Goal: Transaction & Acquisition: Book appointment/travel/reservation

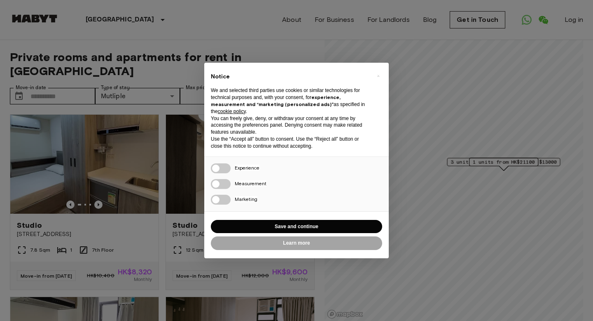
scroll to position [16, 0]
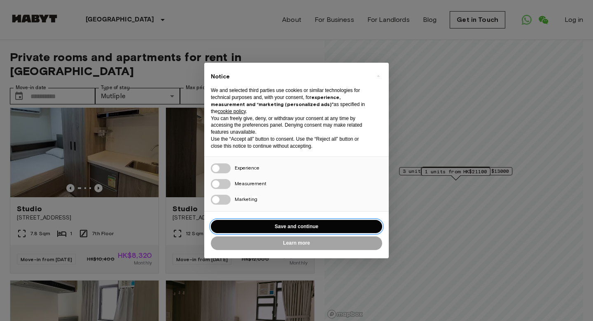
click at [300, 225] on button "Save and continue" at bounding box center [296, 227] width 171 height 14
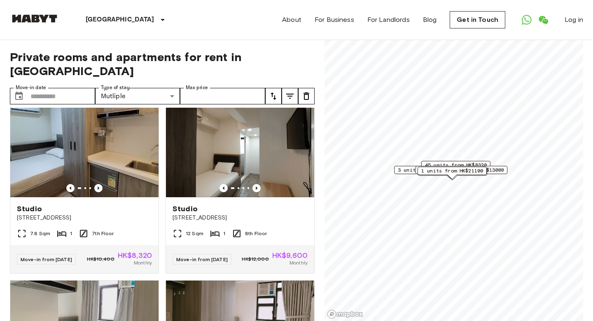
scroll to position [0, 0]
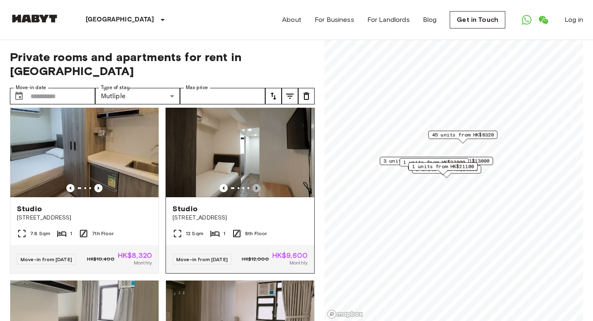
click at [259, 184] on icon "Previous image" at bounding box center [257, 188] width 8 height 8
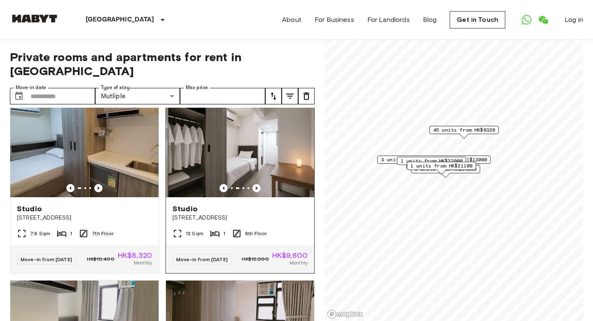
click at [259, 184] on icon "Previous image" at bounding box center [257, 188] width 8 height 8
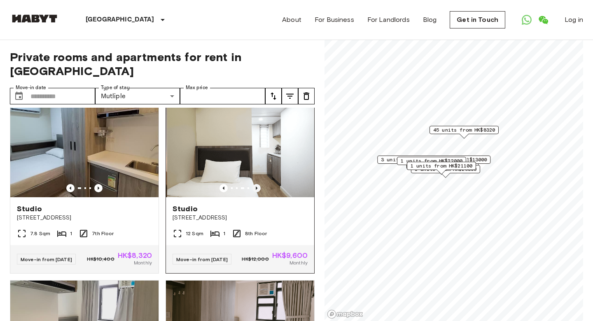
click at [259, 184] on icon "Previous image" at bounding box center [257, 188] width 8 height 8
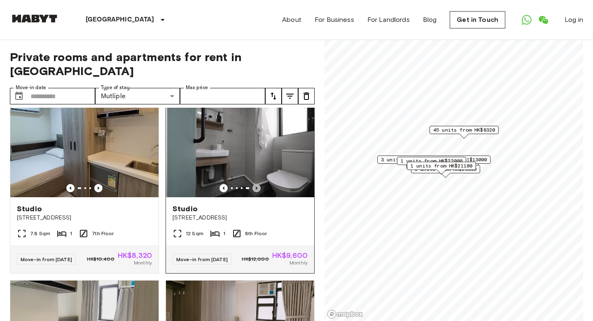
click at [259, 184] on icon "Previous image" at bounding box center [257, 188] width 8 height 8
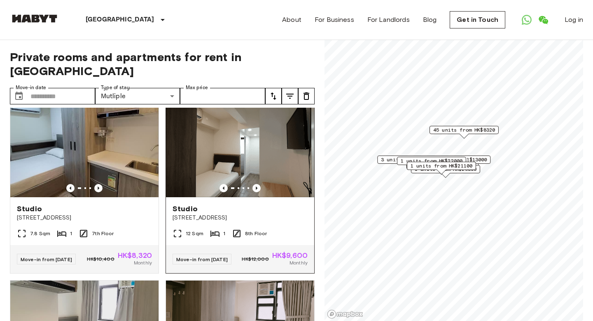
click at [257, 204] on div "Studio" at bounding box center [240, 209] width 135 height 10
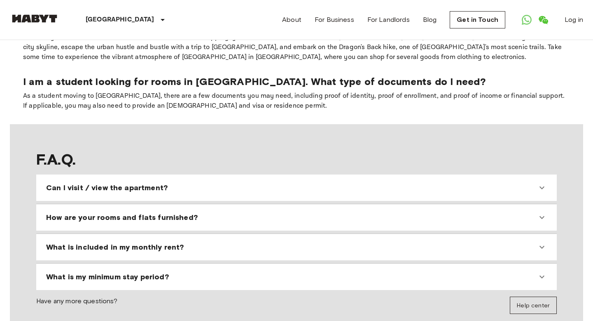
scroll to position [695, 0]
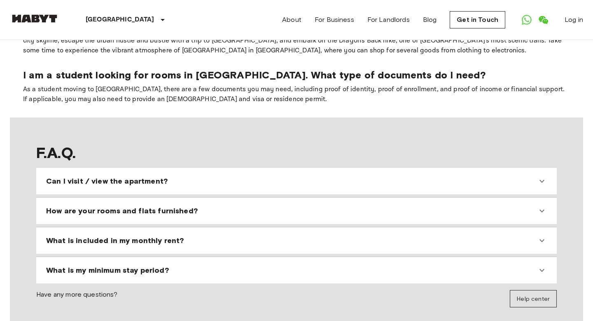
click at [218, 176] on div "Can I visit / view the apartment?" at bounding box center [291, 181] width 491 height 10
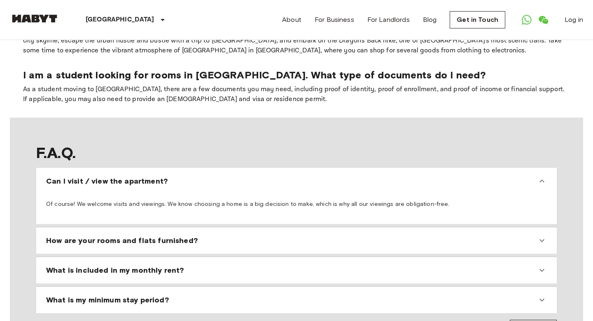
click at [218, 176] on div "Can I visit / view the apartment?" at bounding box center [291, 181] width 491 height 10
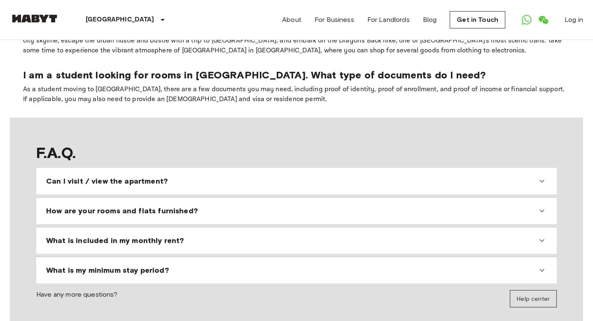
click at [228, 206] on div "How are your rooms and flats furnished?" at bounding box center [291, 211] width 491 height 10
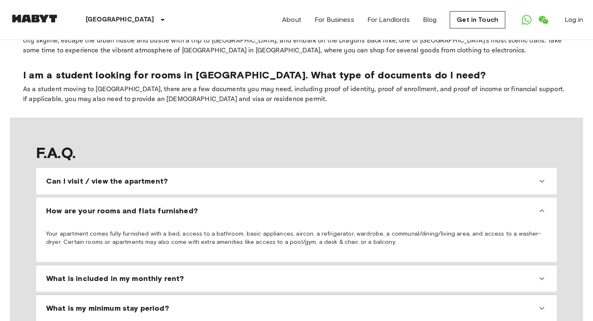
click at [228, 206] on div "How are your rooms and flats furnished?" at bounding box center [291, 211] width 491 height 10
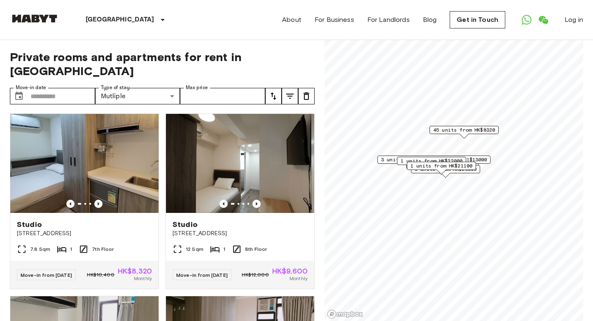
scroll to position [0, 0]
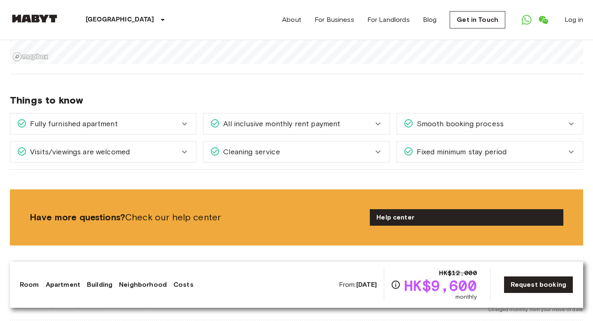
scroll to position [960, 0]
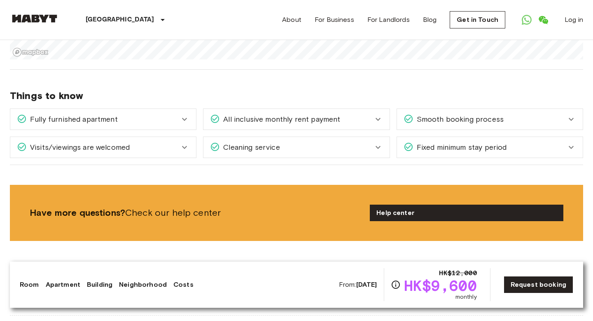
click at [267, 114] on span "All inclusive monthly rent payment" at bounding box center [280, 119] width 120 height 11
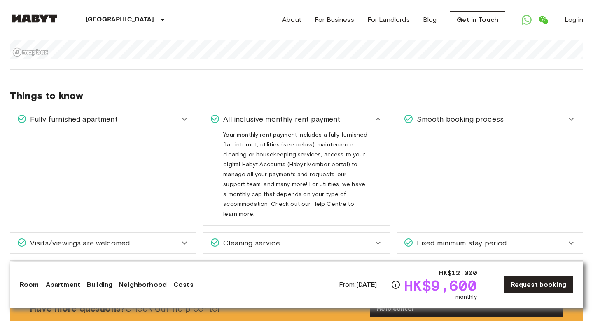
click at [267, 114] on span "All inclusive monthly rent payment" at bounding box center [280, 119] width 120 height 11
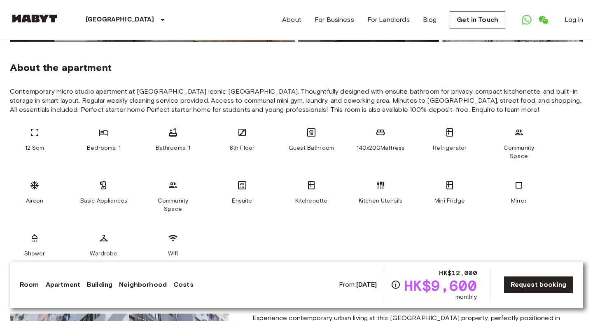
scroll to position [284, 0]
drag, startPoint x: 386, startPoint y: 102, endPoint x: 356, endPoint y: 102, distance: 30.1
click at [356, 102] on span "Contemporary micro studio apartment at [GEOGRAPHIC_DATA] iconic [GEOGRAPHIC_DAT…" at bounding box center [297, 100] width 574 height 27
copy span "Yau Ma Tei"
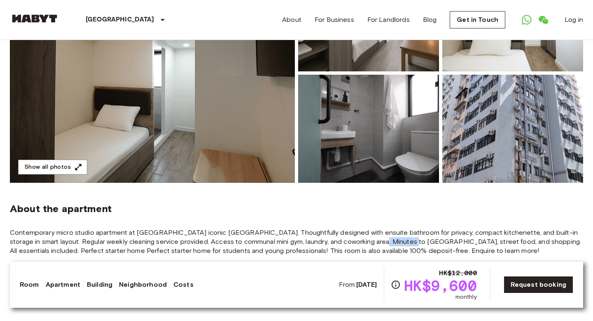
scroll to position [151, 0]
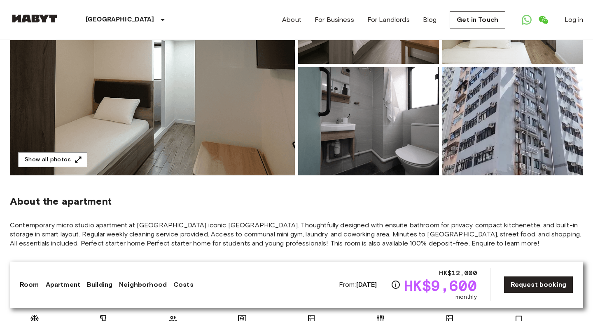
click at [313, 193] on section "About the apartment Contemporary micro studio apartment at [GEOGRAPHIC_DATA] ic…" at bounding box center [297, 290] width 574 height 230
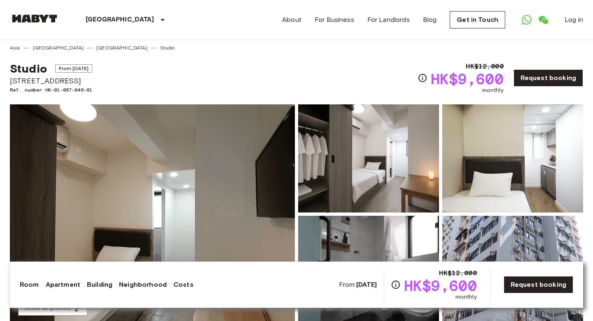
scroll to position [0, 0]
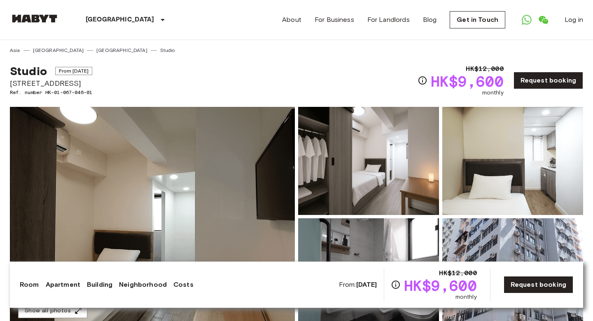
drag, startPoint x: 78, startPoint y: 84, endPoint x: 11, endPoint y: 84, distance: 67.2
click at [11, 84] on span "[STREET_ADDRESS]" at bounding box center [51, 83] width 82 height 11
copy span "[STREET_ADDRESS]"
click at [211, 44] on div "Asia [GEOGRAPHIC_DATA] [GEOGRAPHIC_DATA]" at bounding box center [297, 47] width 574 height 14
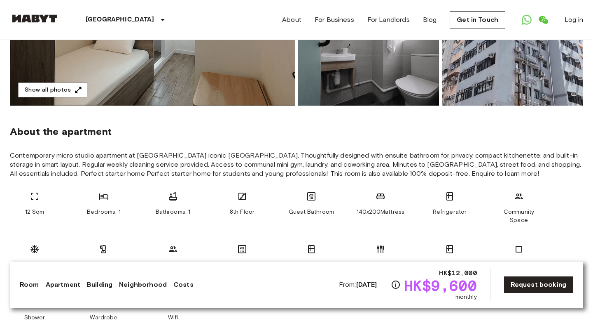
scroll to position [221, 0]
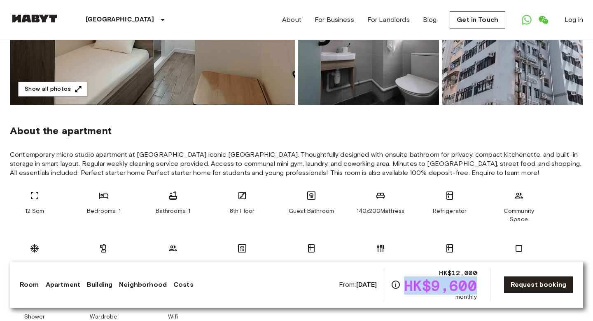
drag, startPoint x: 408, startPoint y: 288, endPoint x: 484, endPoint y: 285, distance: 76.3
click at [484, 285] on div "From: [DATE] HK$12,000 HK$9,600 monthly Request booking" at bounding box center [456, 284] width 235 height 33
click at [418, 181] on section "About the apartment Contemporary micro studio apartment at [GEOGRAPHIC_DATA] ic…" at bounding box center [297, 220] width 574 height 230
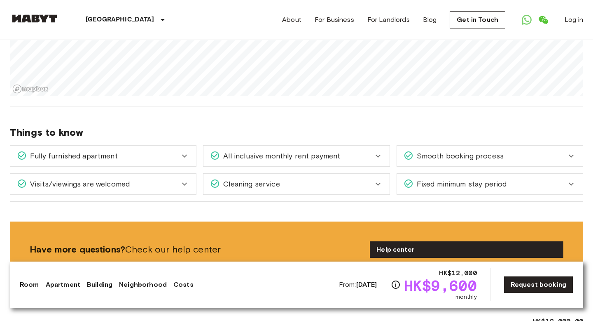
scroll to position [934, 0]
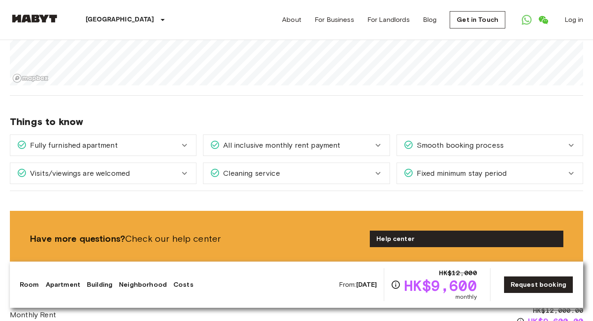
click at [317, 140] on span "All inclusive monthly rent payment" at bounding box center [280, 145] width 120 height 11
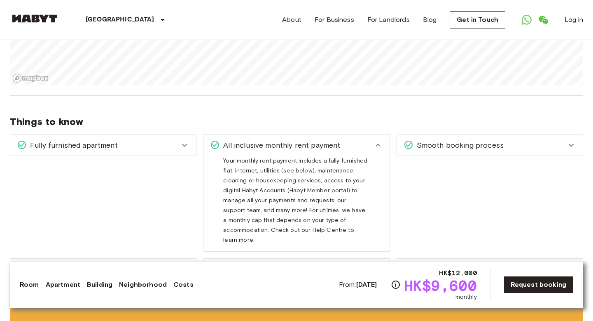
click at [317, 140] on span "All inclusive monthly rent payment" at bounding box center [280, 145] width 120 height 11
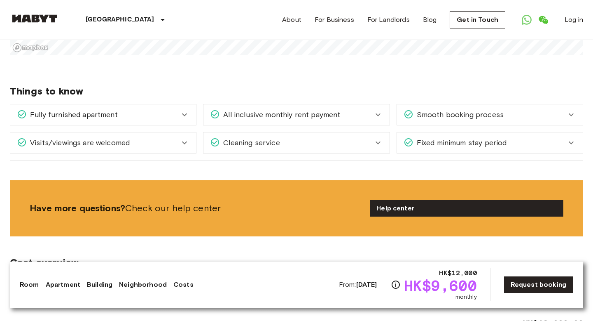
scroll to position [966, 0]
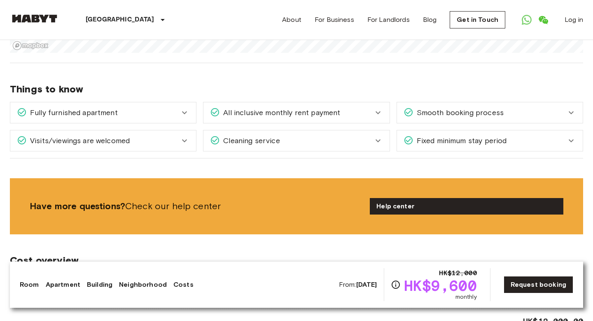
click at [179, 107] on div "Fully furnished apartment" at bounding box center [98, 112] width 163 height 11
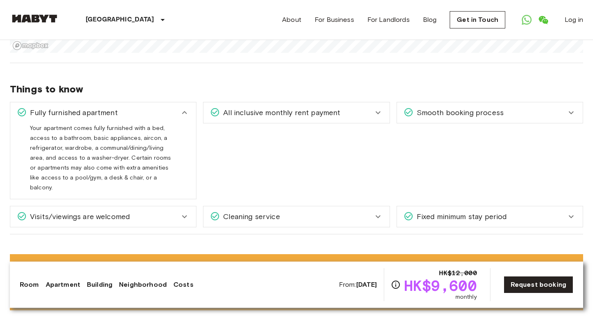
click at [180, 108] on icon at bounding box center [185, 113] width 10 height 10
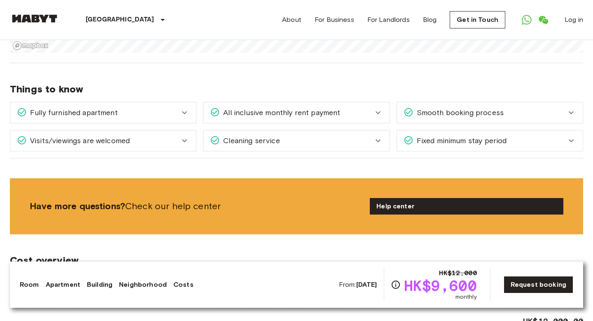
click at [171, 130] on div "Visits/viewings are welcomed" at bounding box center [103, 140] width 186 height 21
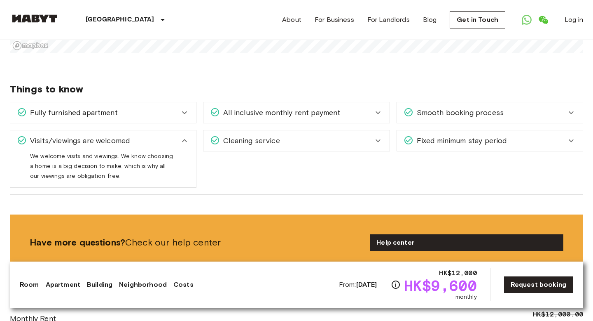
click at [171, 130] on div "Visits/viewings are welcomed" at bounding box center [103, 140] width 186 height 21
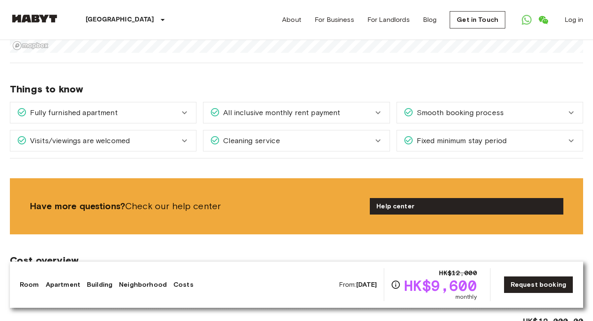
click at [174, 107] on div "Fully furnished apartment" at bounding box center [98, 112] width 163 height 11
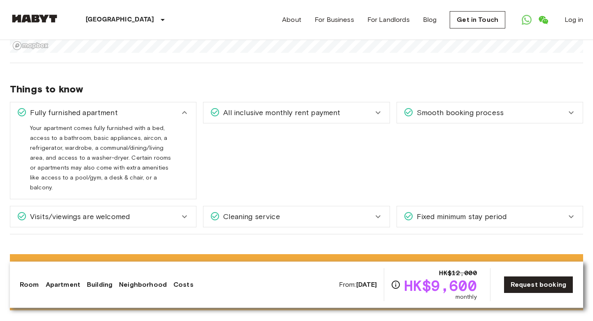
click at [174, 107] on div "Fully furnished apartment" at bounding box center [98, 112] width 163 height 11
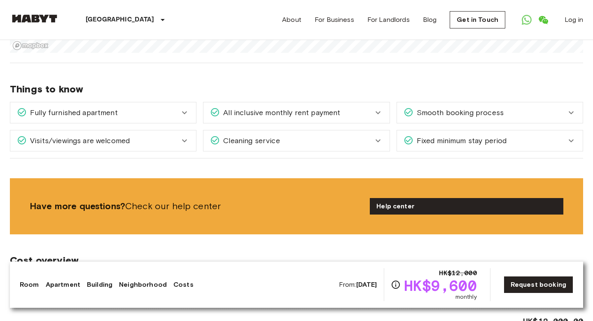
click at [263, 103] on div "All inclusive monthly rent payment" at bounding box center [297, 112] width 186 height 21
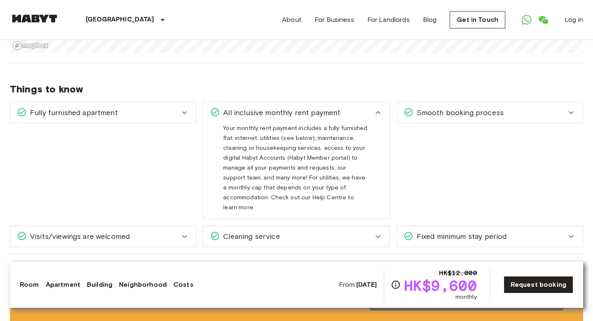
click at [281, 231] on div "Cleaning service" at bounding box center [291, 236] width 163 height 11
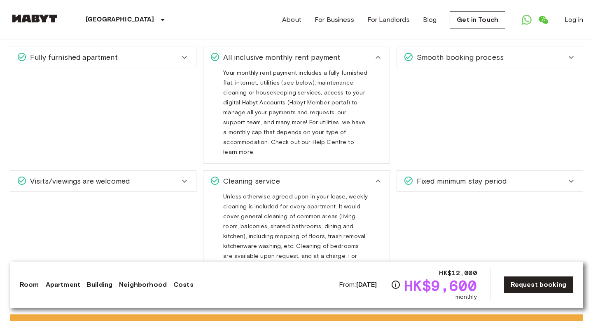
scroll to position [1021, 0]
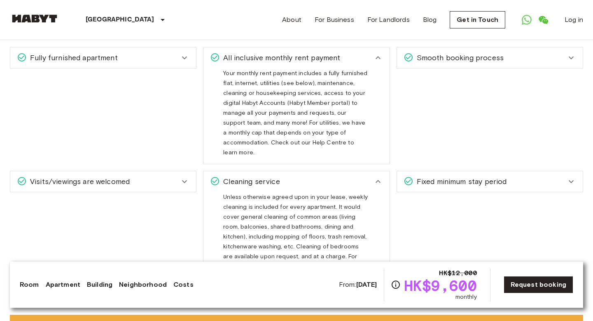
click at [317, 171] on div "Cleaning service" at bounding box center [297, 181] width 186 height 21
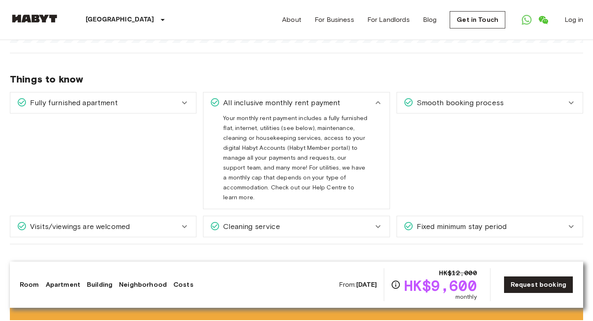
scroll to position [978, 0]
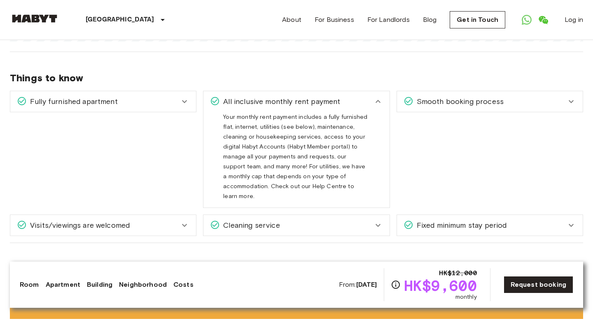
click at [378, 96] on icon at bounding box center [378, 101] width 10 height 10
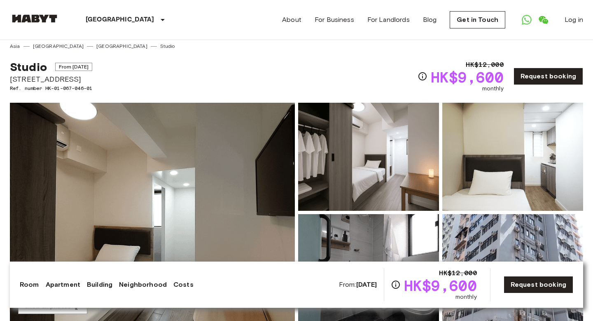
scroll to position [0, 0]
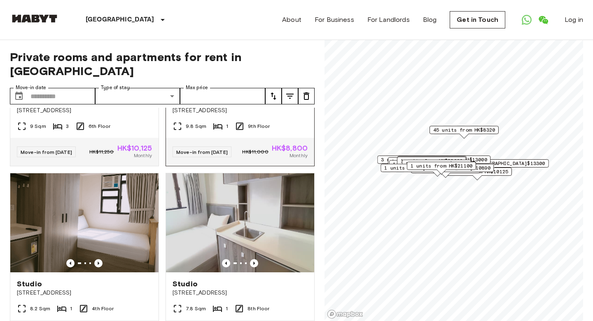
scroll to position [2840, 0]
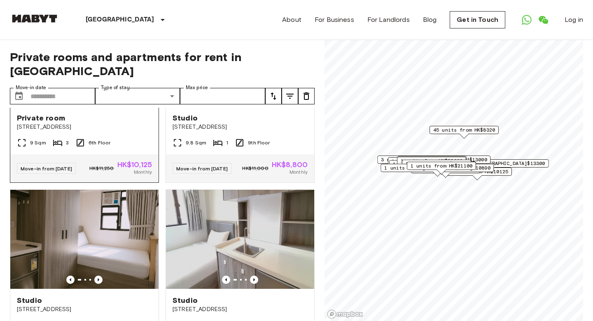
click at [102, 101] on icon "Previous image" at bounding box center [101, 97] width 8 height 8
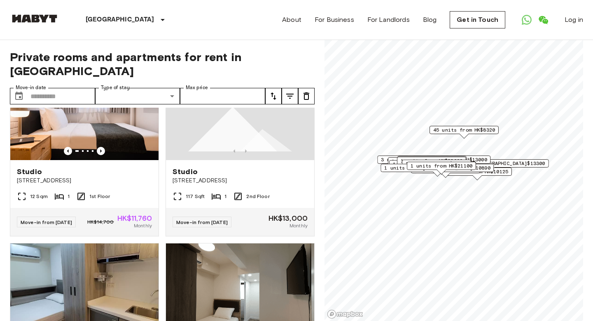
scroll to position [3166, 0]
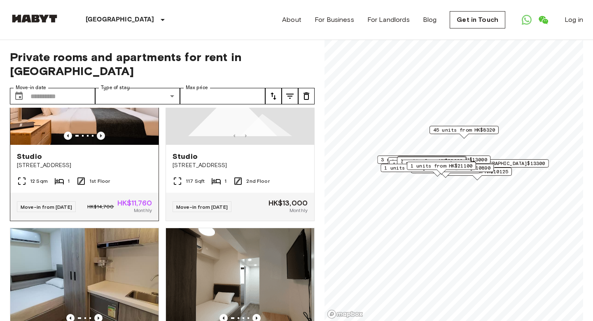
click at [99, 140] on icon "Previous image" at bounding box center [101, 135] width 8 height 8
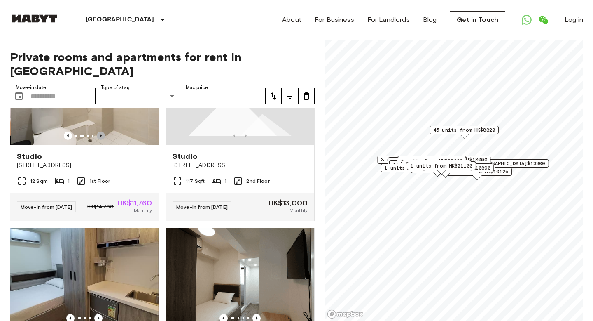
click at [99, 140] on icon "Previous image" at bounding box center [101, 135] width 8 height 8
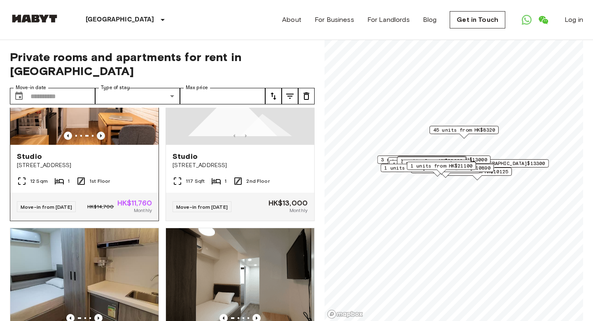
click at [99, 140] on icon "Previous image" at bounding box center [101, 135] width 8 height 8
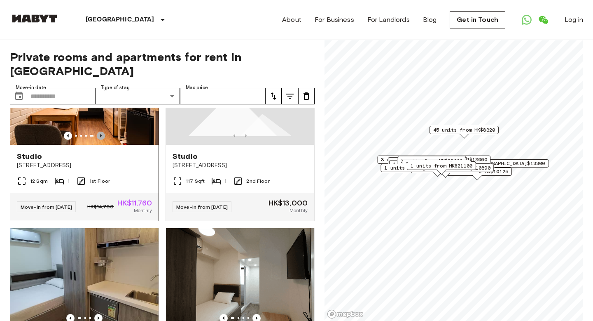
click at [99, 140] on icon "Previous image" at bounding box center [101, 135] width 8 height 8
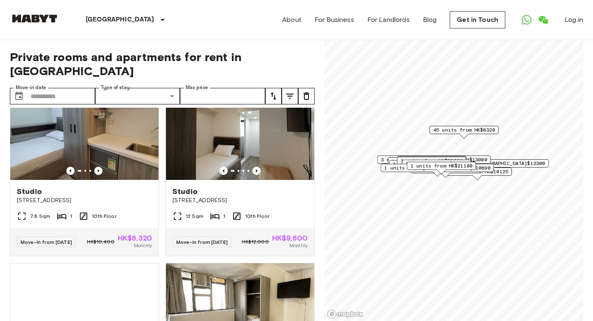
scroll to position [3373, 0]
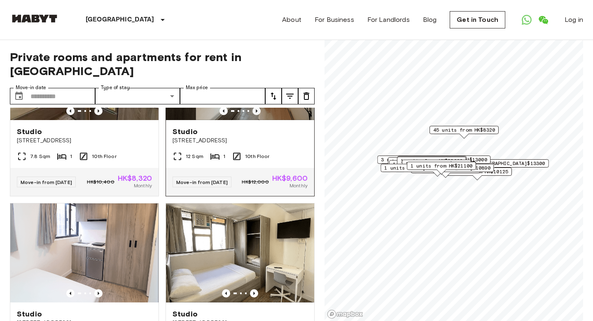
click at [257, 115] on icon "Previous image" at bounding box center [257, 111] width 8 height 8
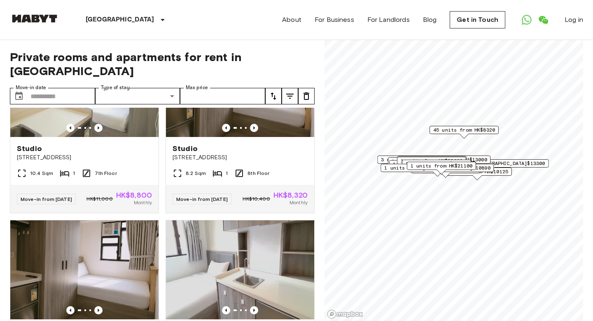
scroll to position [0, 0]
